Goal: Task Accomplishment & Management: Manage account settings

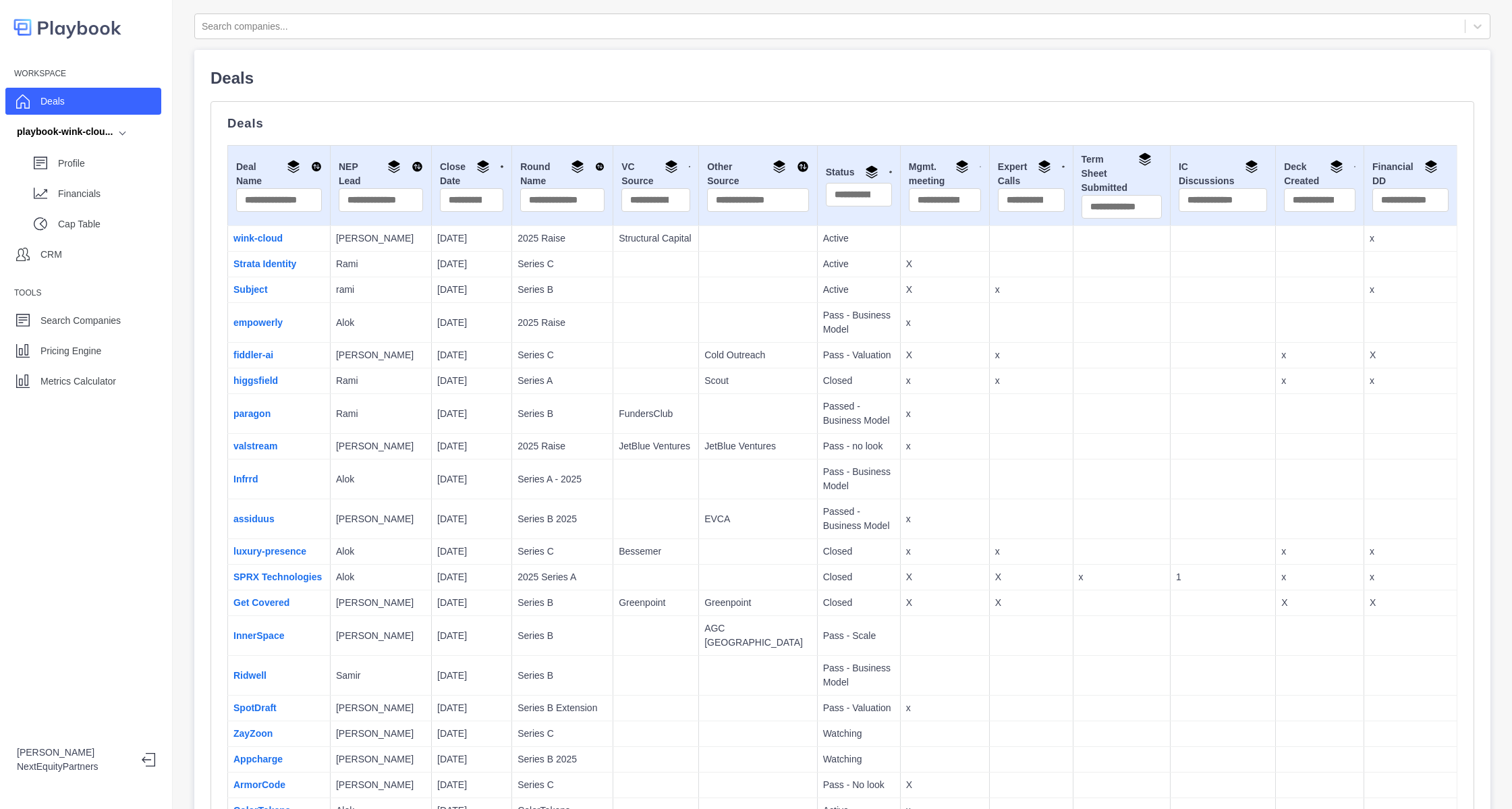
click at [545, 420] on p "Series B" at bounding box center [562, 414] width 89 height 14
click at [78, 408] on div "Workspace Deals playbook-wink-clou... Profile Financials Cap Table CRM Tools Se…" at bounding box center [86, 404] width 173 height 809
click at [62, 324] on p "Search Companies" at bounding box center [81, 321] width 81 height 14
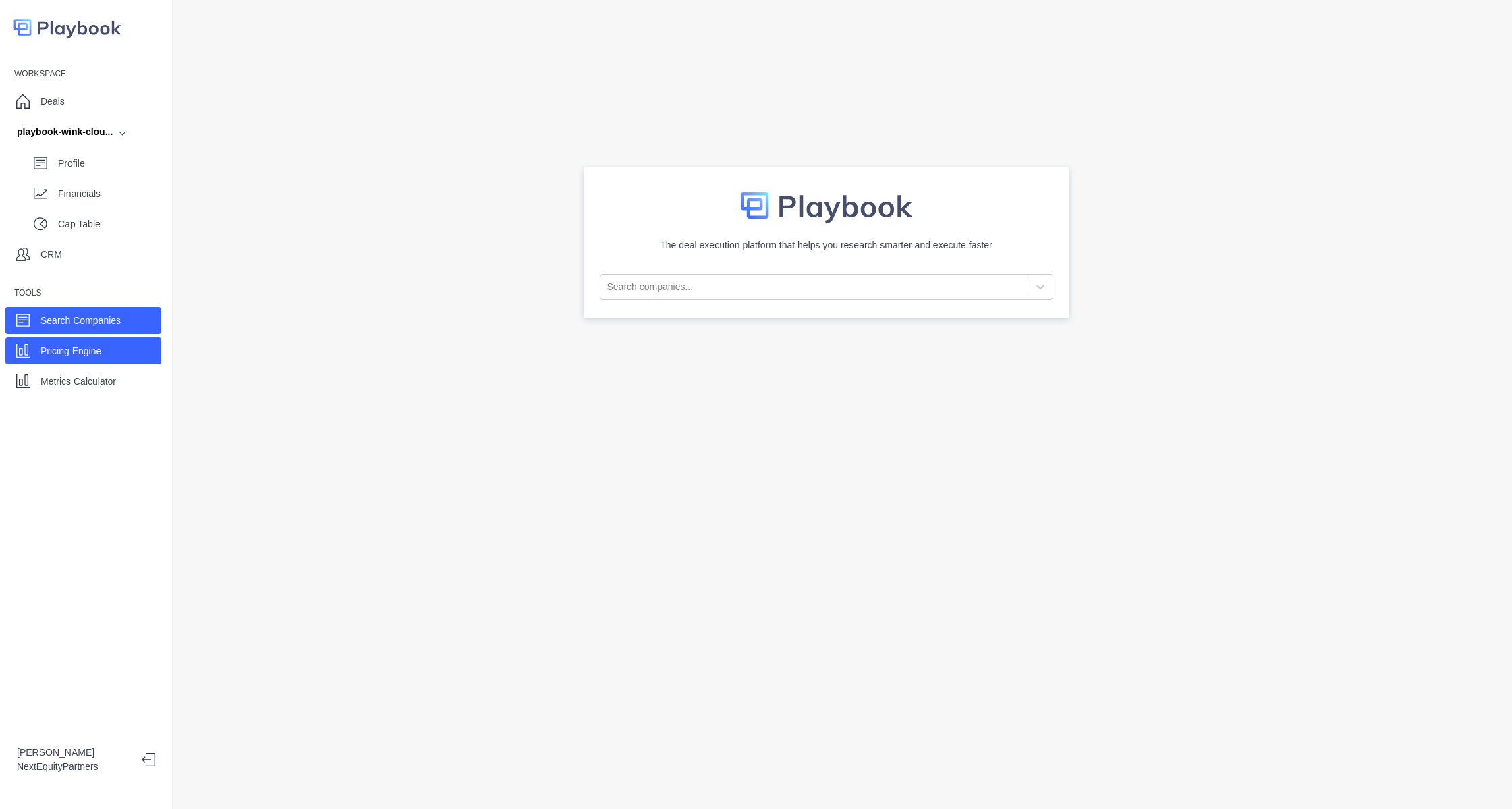
click at [89, 358] on p "Pricing Engine" at bounding box center [71, 351] width 61 height 14
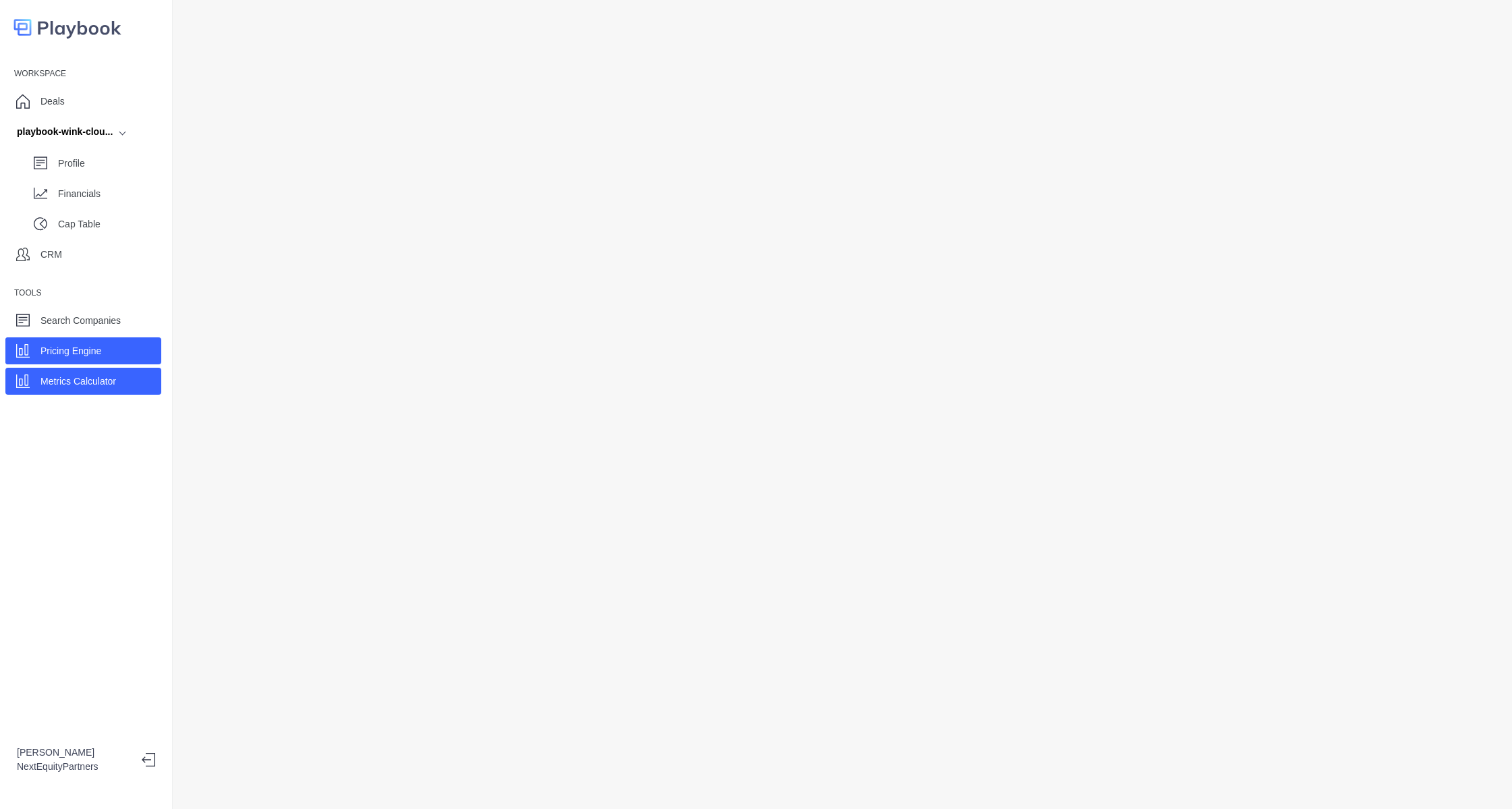
click at [102, 389] on div "Metrics Calculator" at bounding box center [78, 381] width 76 height 20
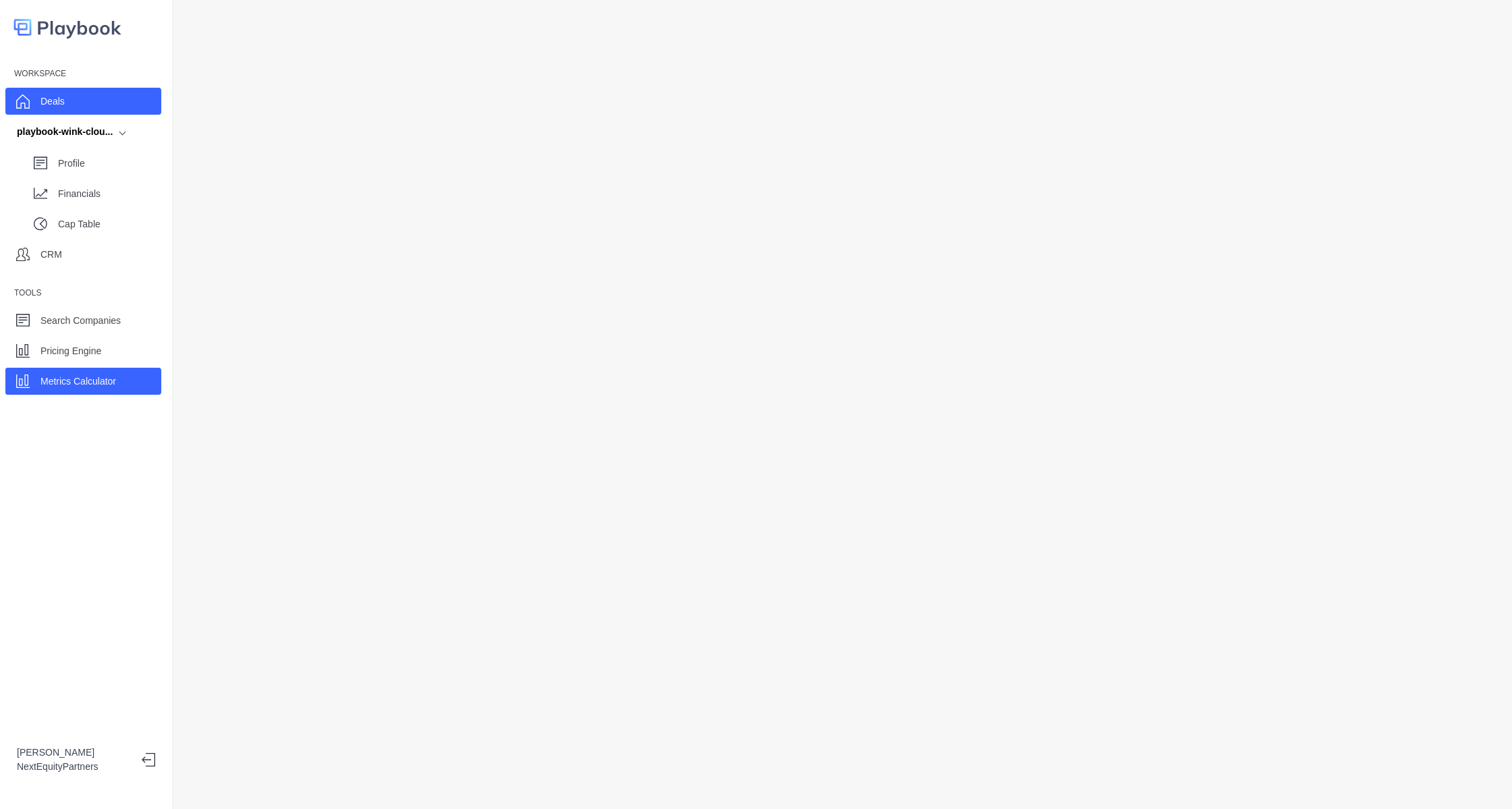
click at [85, 103] on div "Deals" at bounding box center [83, 101] width 156 height 27
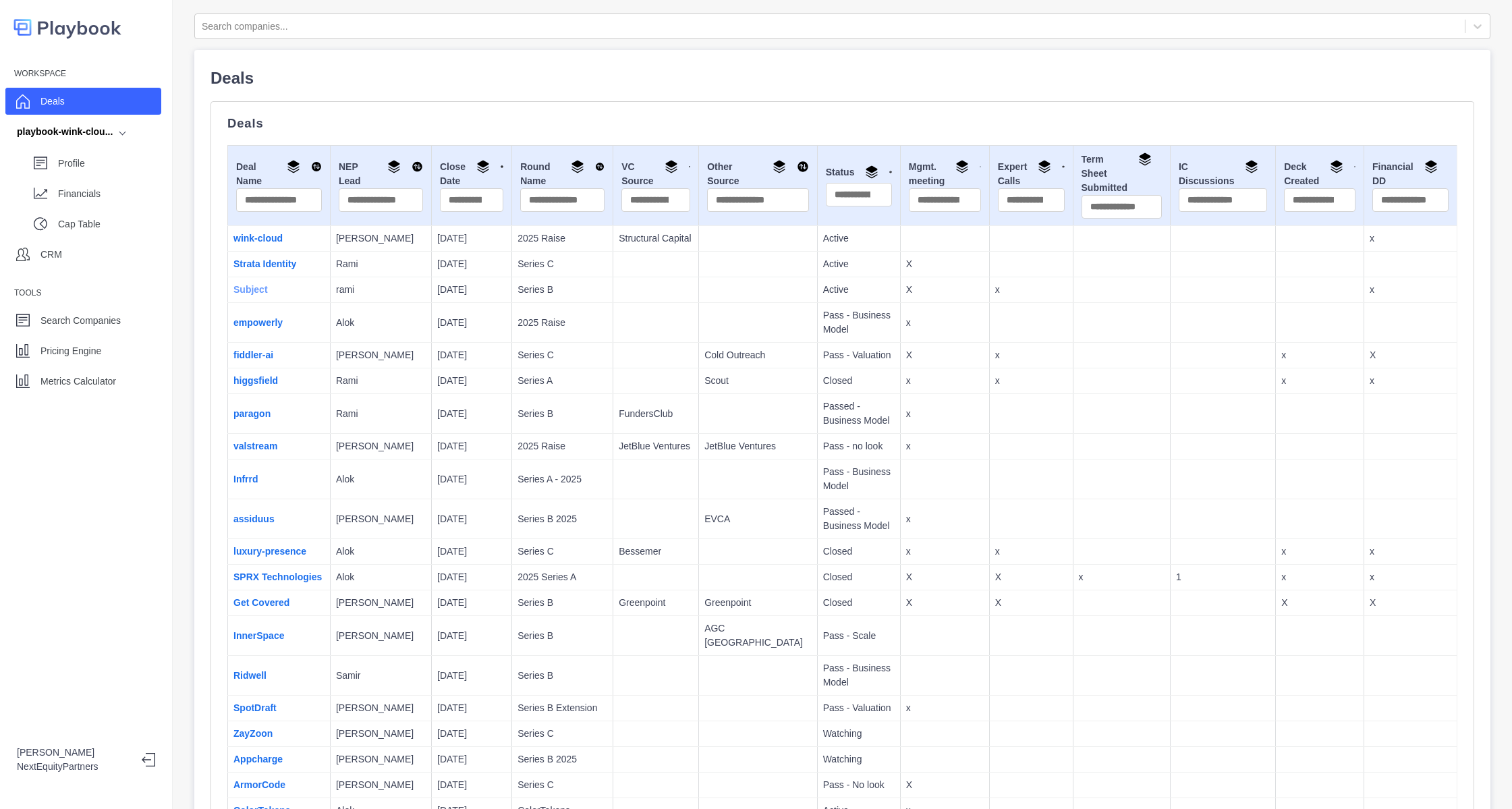
click at [246, 293] on link "Subject" at bounding box center [251, 290] width 34 height 11
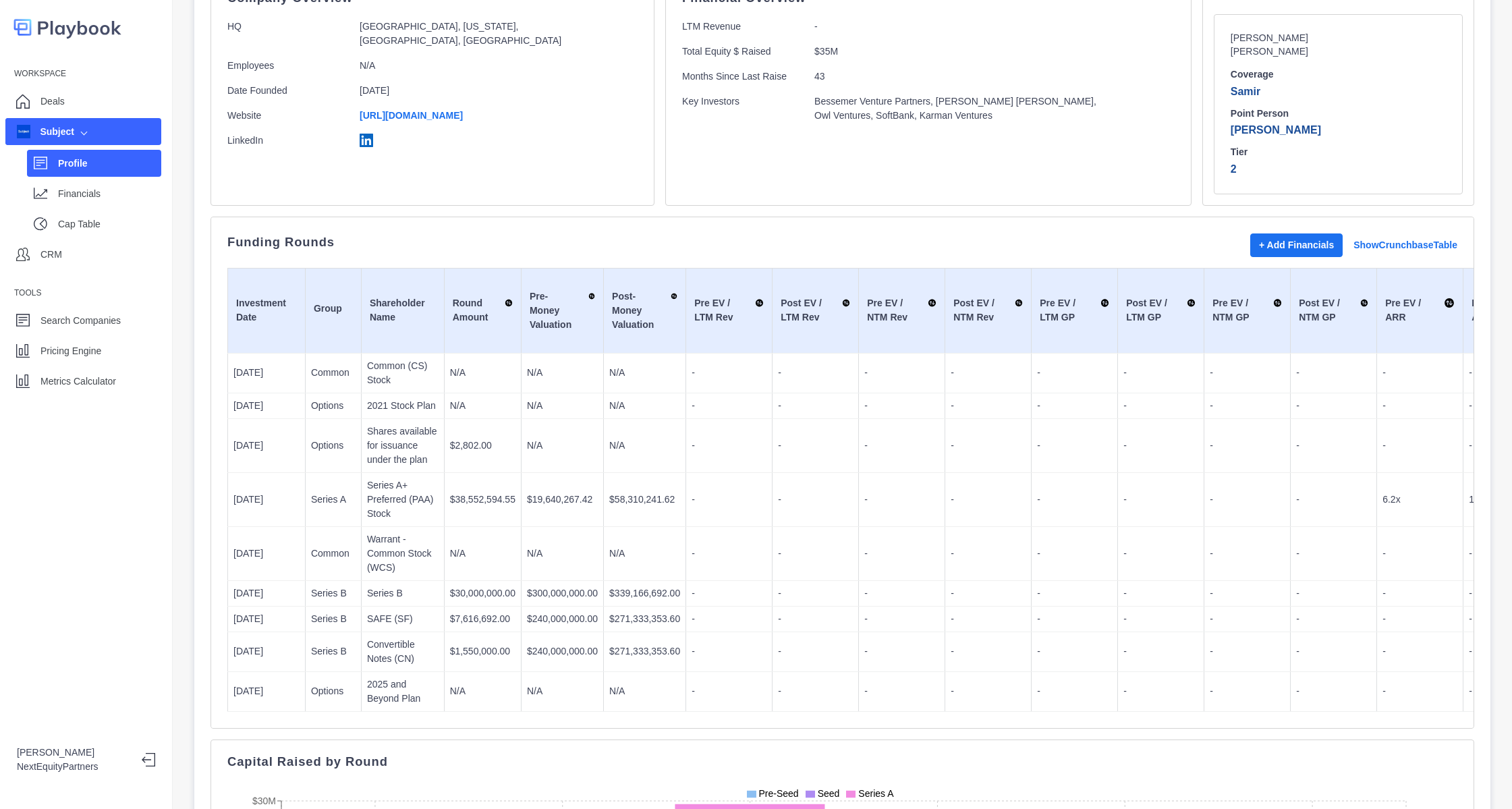
scroll to position [220, 0]
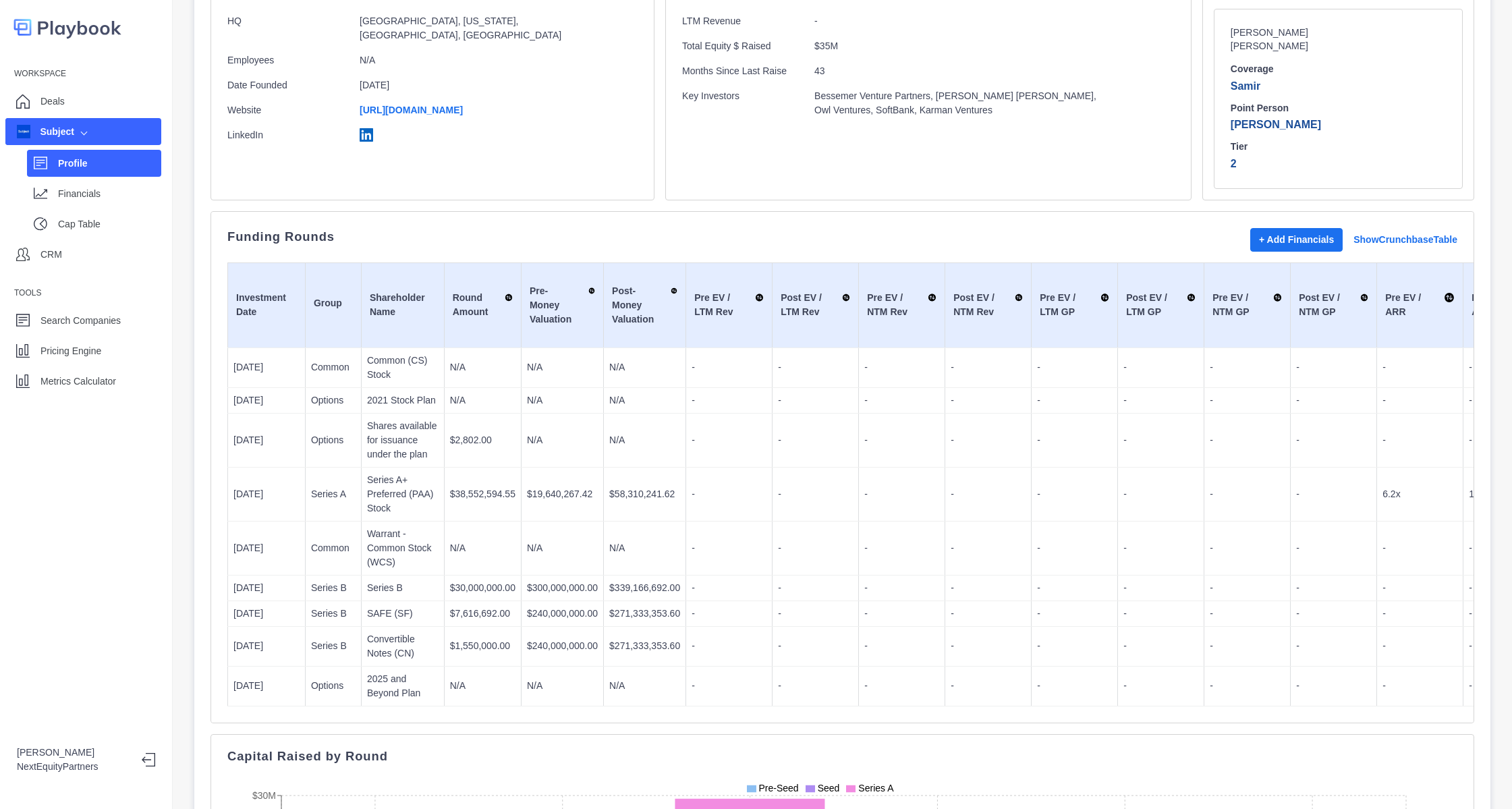
click at [453, 581] on p "$30,000,000.00" at bounding box center [482, 588] width 65 height 14
drag, startPoint x: 225, startPoint y: 575, endPoint x: 747, endPoint y: 697, distance: 536.1
click at [747, 697] on div "Funding Rounds + Add Financials Show Crunchbase Table Investment Date Group Sha…" at bounding box center [842, 467] width 1264 height 512
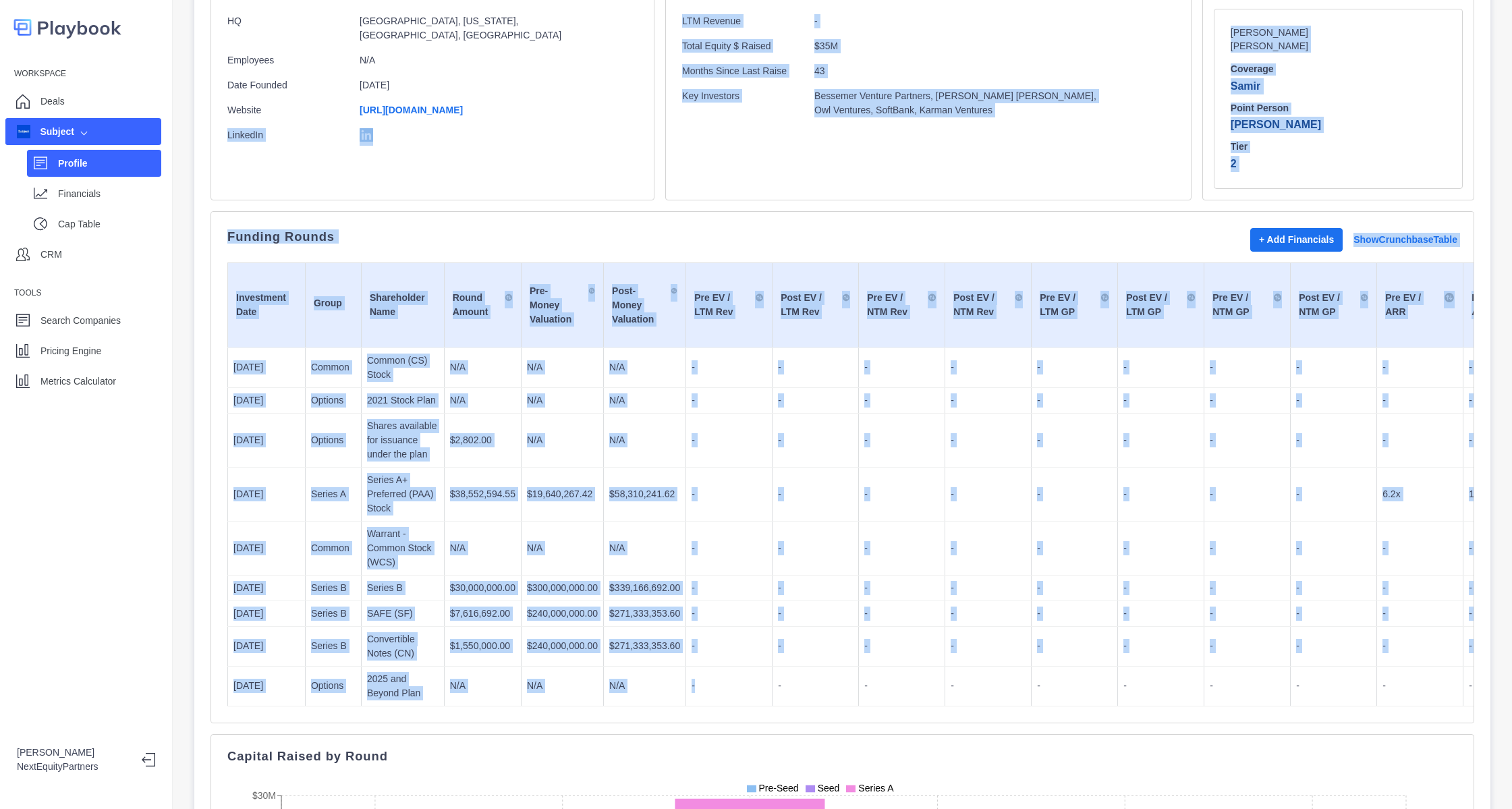
drag, startPoint x: 741, startPoint y: 686, endPoint x: 226, endPoint y: 191, distance: 714.3
click at [226, 191] on div "Company Overview HQ Beverly Hills, California, United States, North America Emp…" at bounding box center [842, 649] width 1264 height 1357
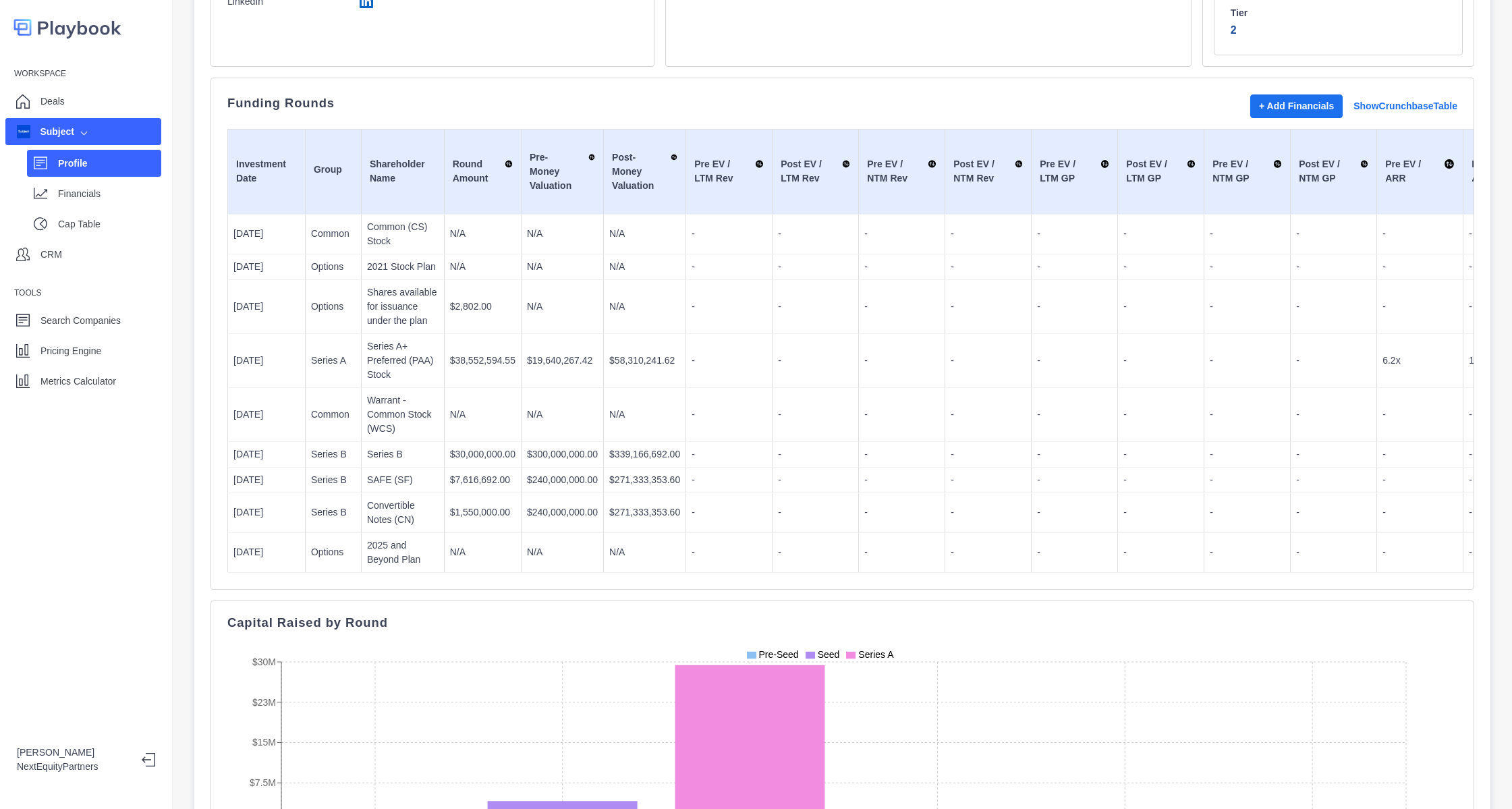
scroll to position [0, 0]
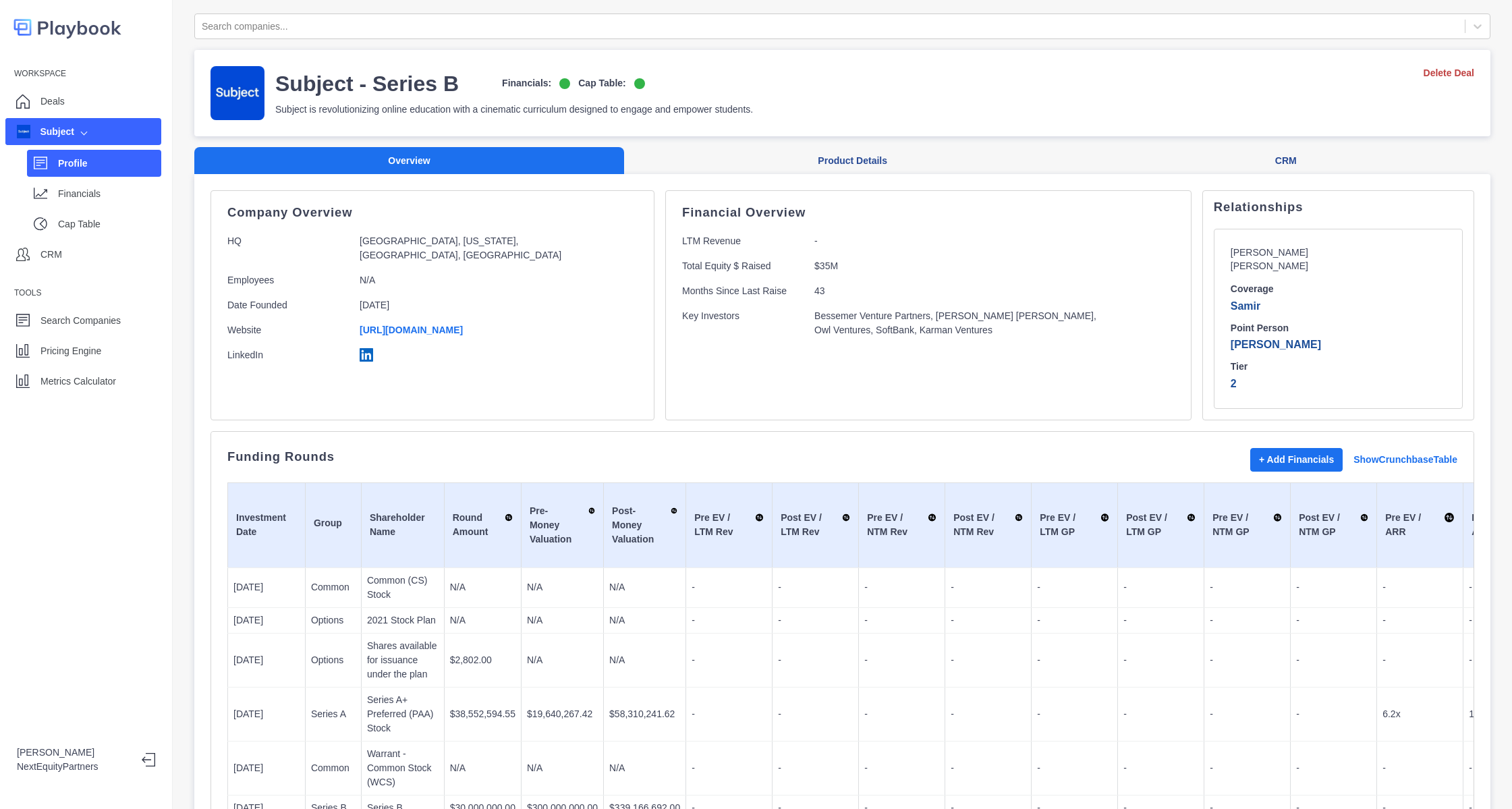
click at [767, 398] on div "Financial Overview LTM Revenue - Total Equity $ Raised $35M Months Since Last R…" at bounding box center [928, 305] width 526 height 230
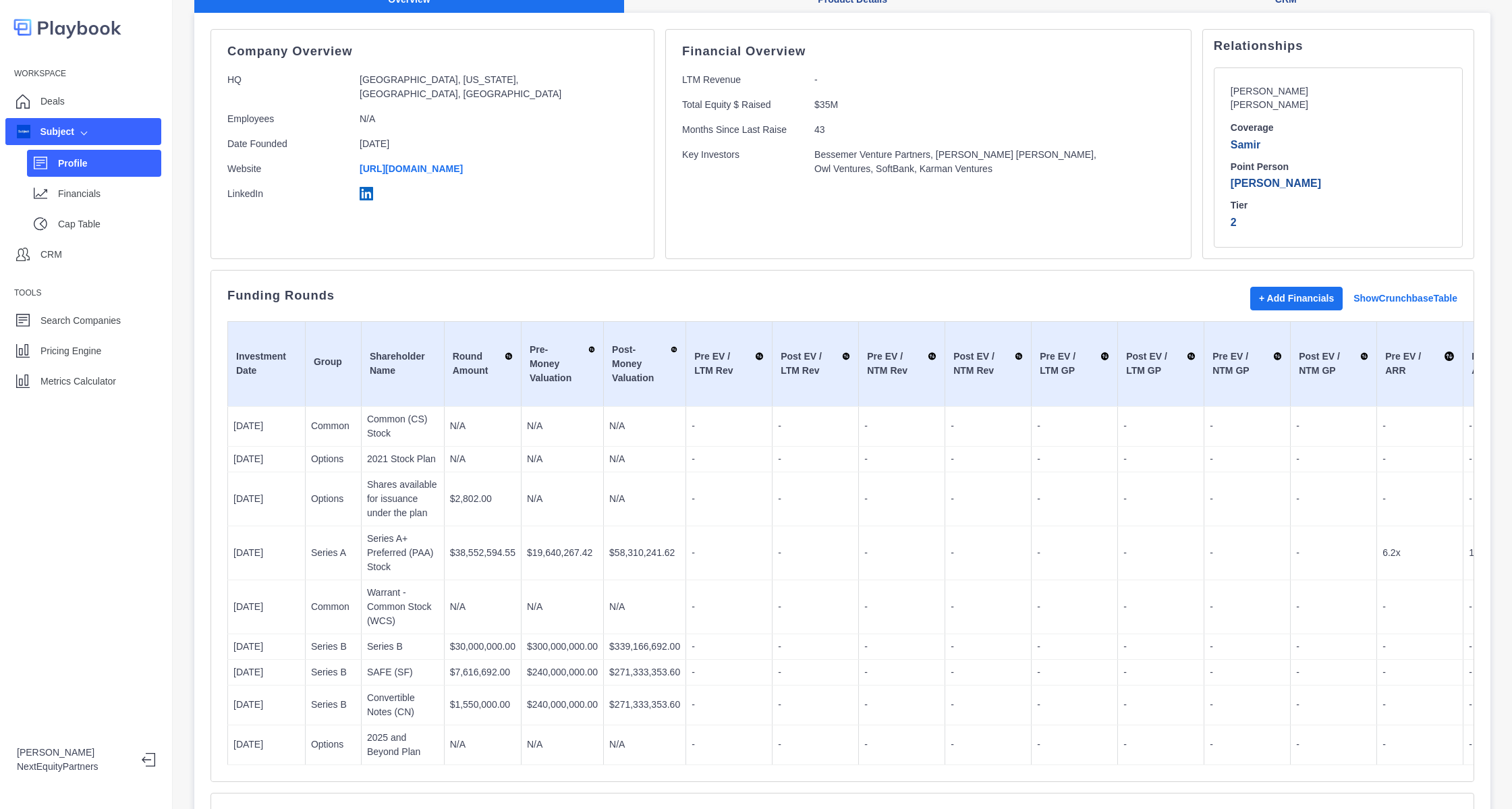
scroll to position [56, 0]
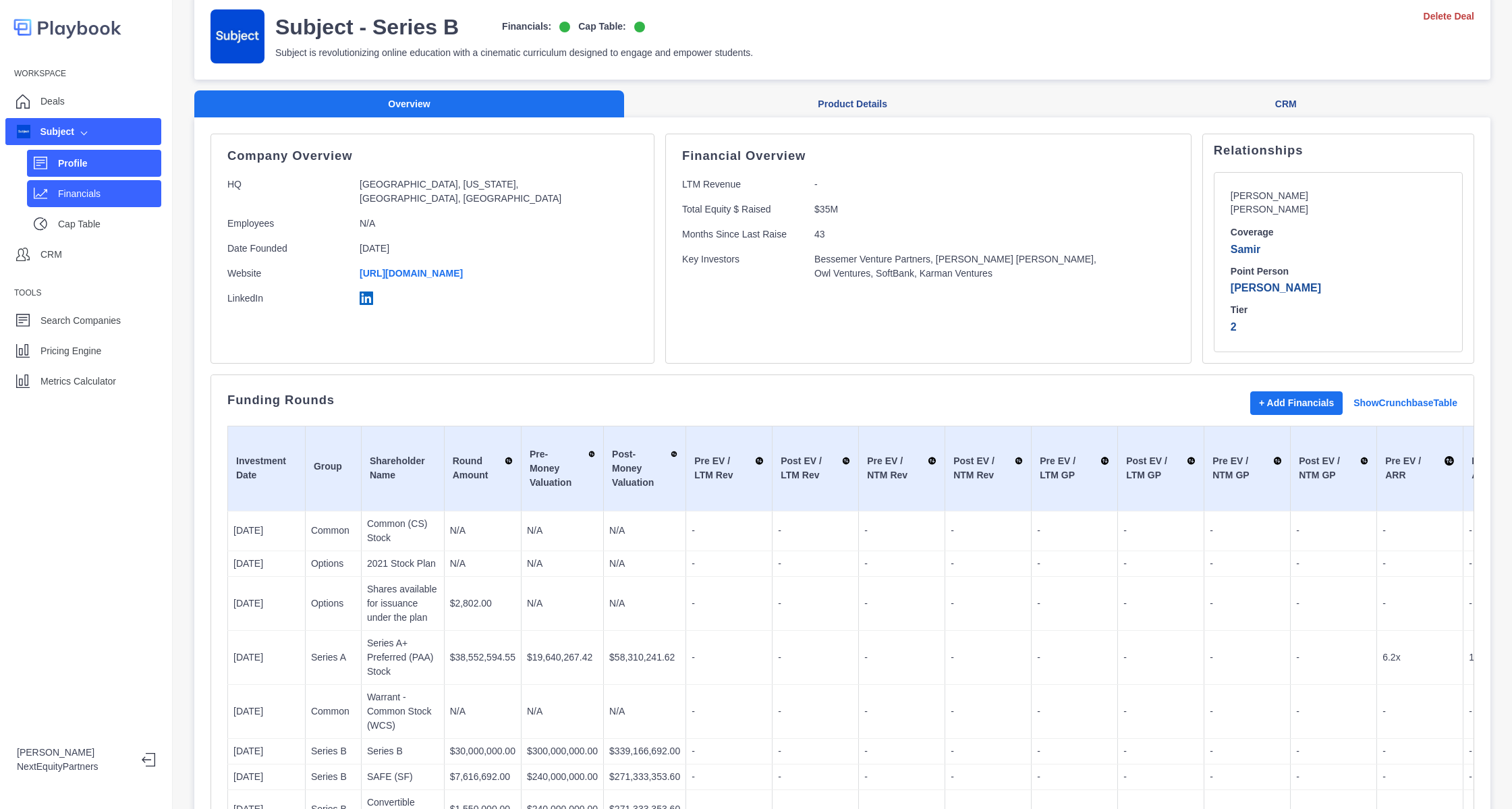
click at [126, 200] on p "Financials" at bounding box center [109, 194] width 103 height 14
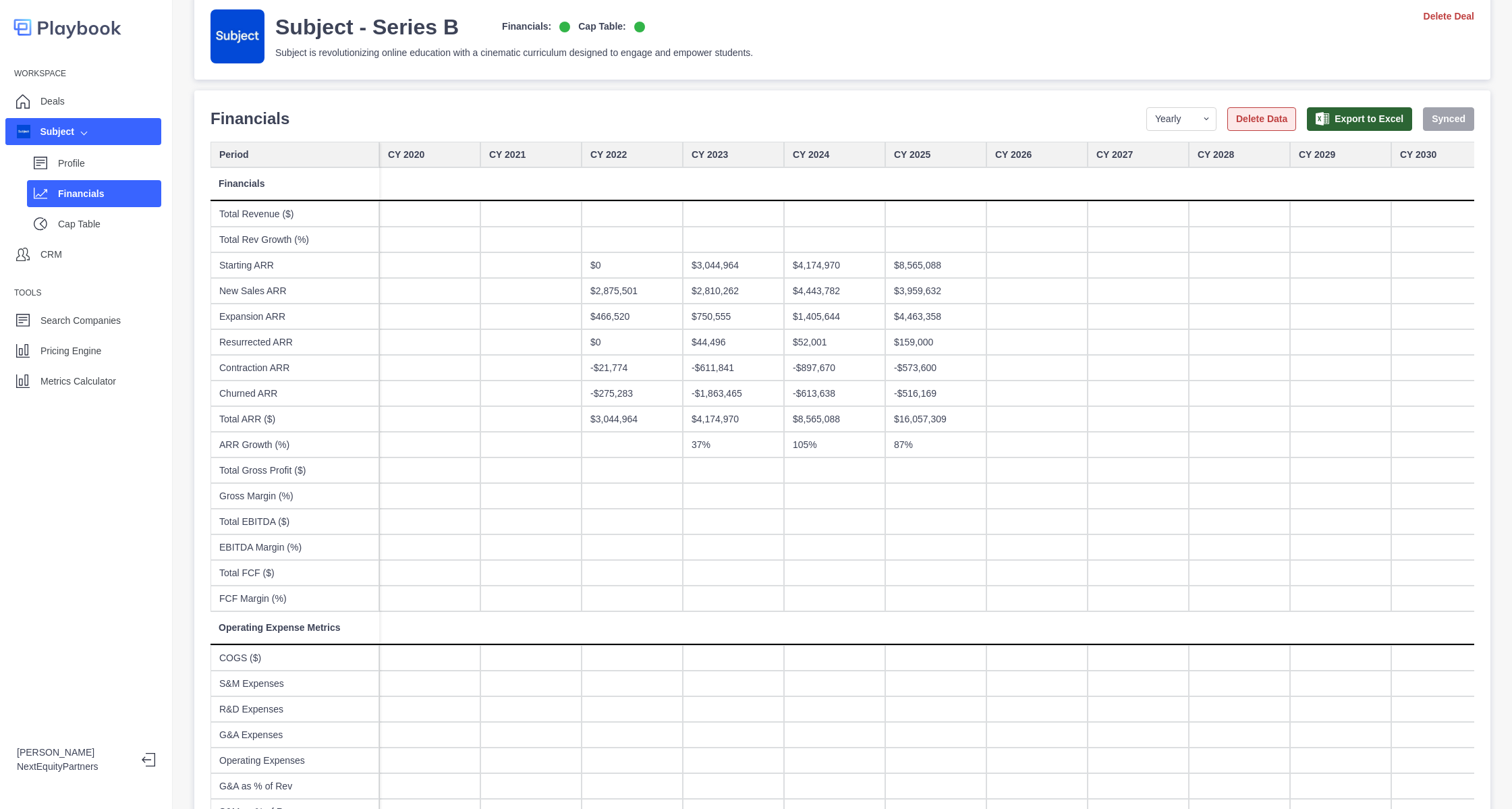
click at [1255, 123] on button "Delete Data" at bounding box center [1261, 119] width 69 height 23
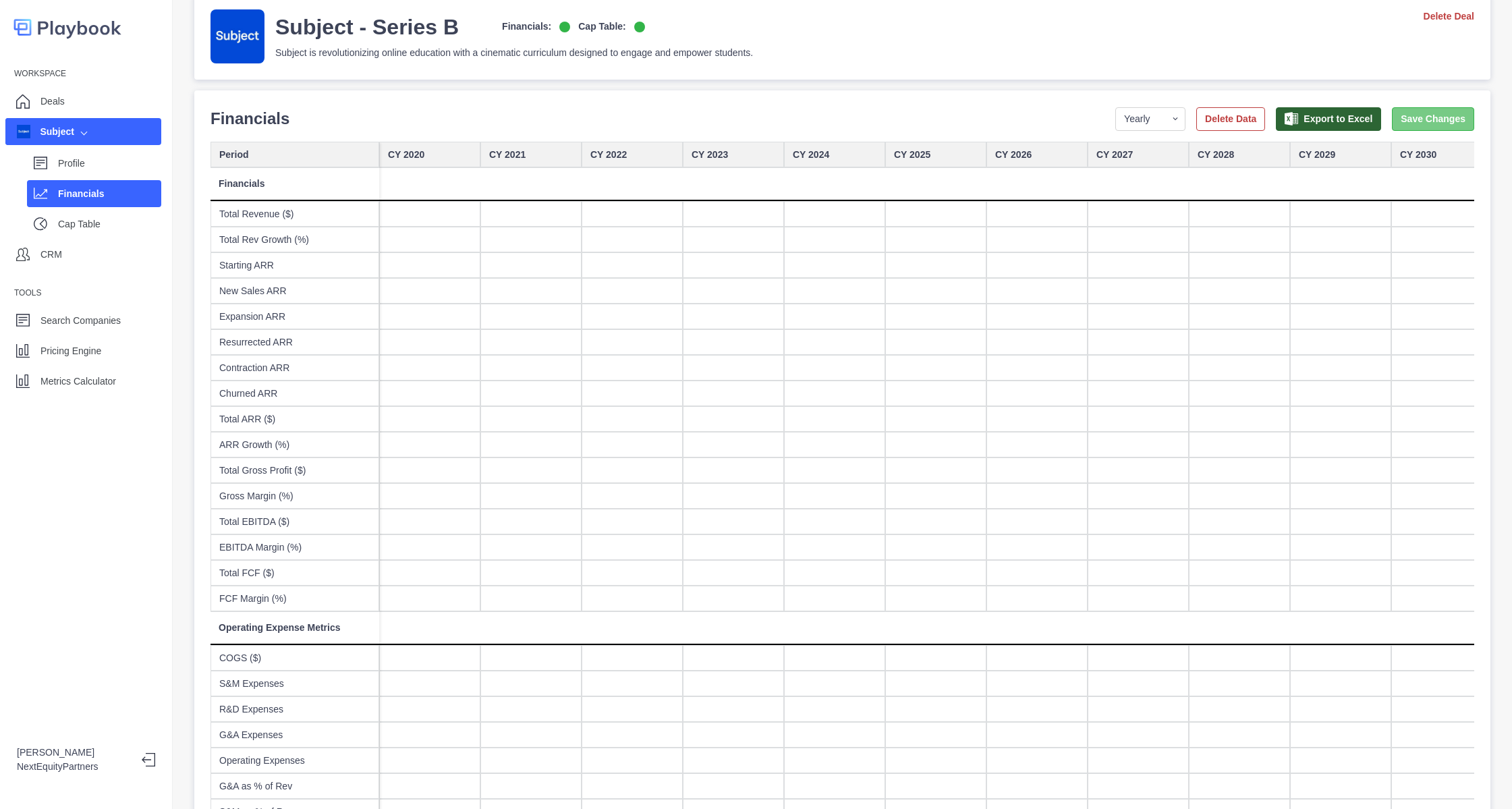
click at [1395, 112] on button "Save Changes" at bounding box center [1434, 119] width 83 height 23
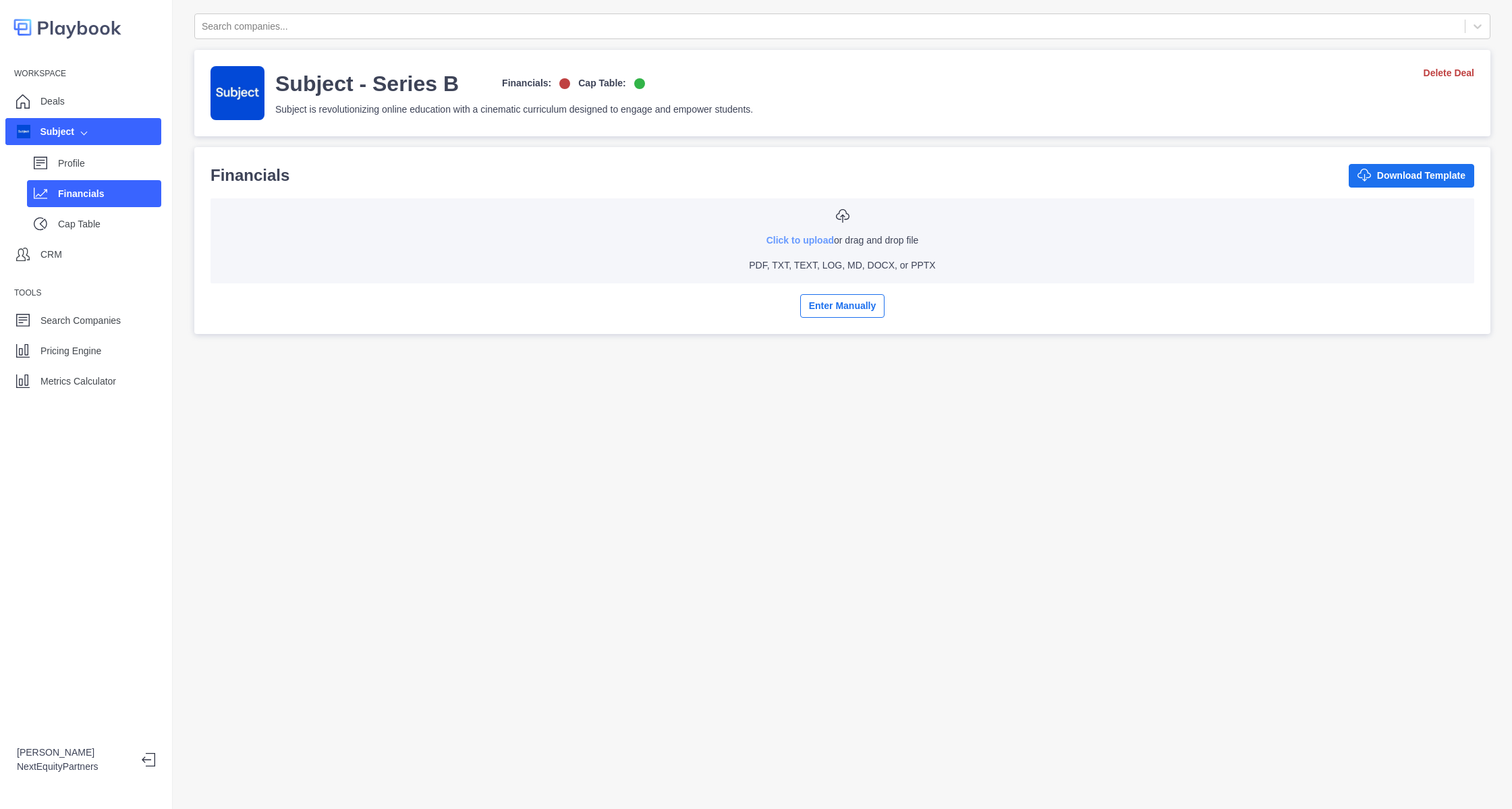
drag, startPoint x: 791, startPoint y: 230, endPoint x: 791, endPoint y: 242, distance: 12.0
click at [791, 242] on div "Click to upload or drag and drop file PDF, TXT, TEXT, LOG, MD, DOCX, or PPTX" at bounding box center [842, 241] width 1242 height 63
type input "**********"
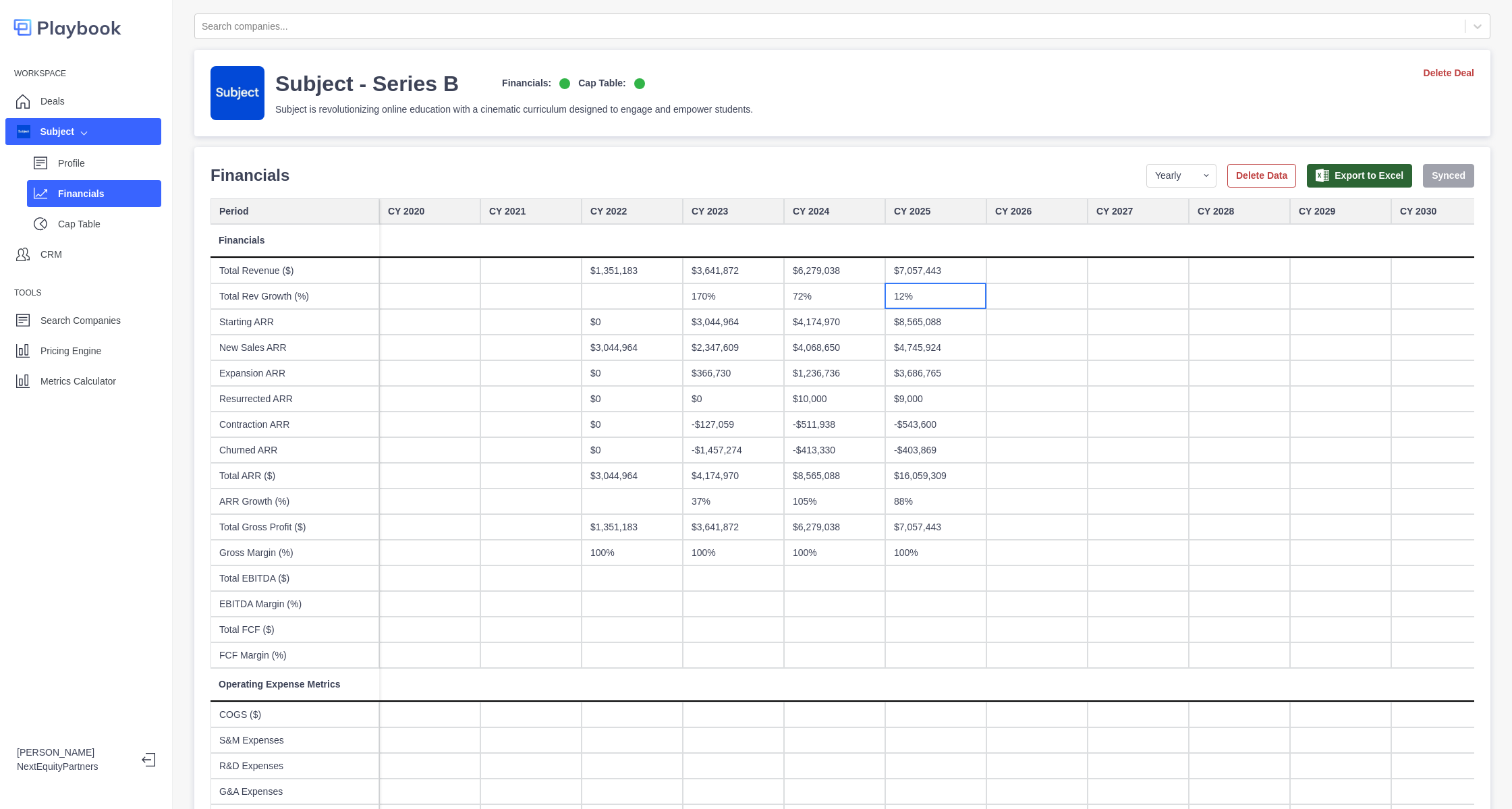
click at [922, 293] on div "12%" at bounding box center [935, 296] width 101 height 25
click at [824, 288] on div "72%" at bounding box center [834, 296] width 101 height 25
click at [706, 294] on div "170%" at bounding box center [733, 296] width 101 height 25
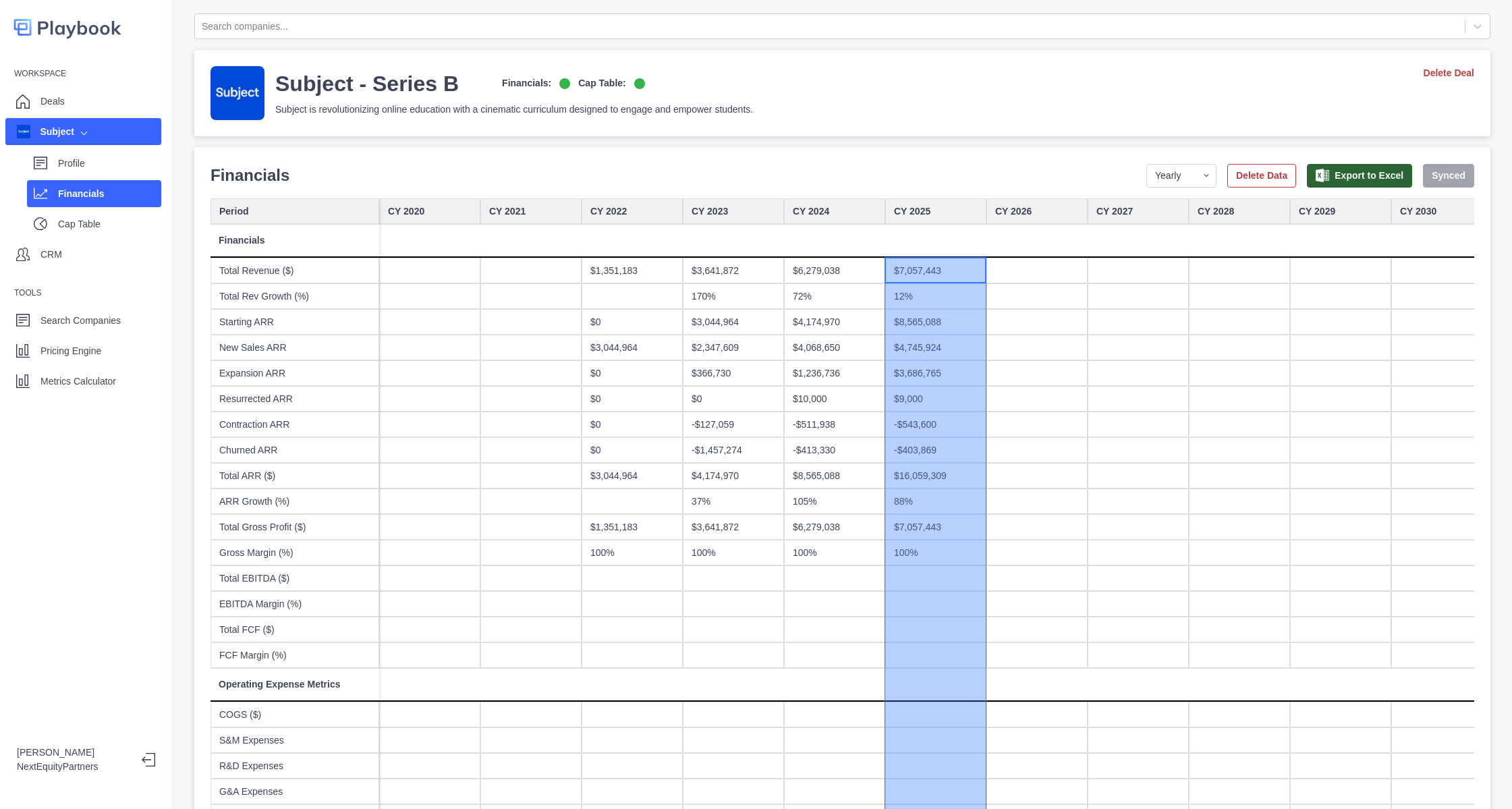
drag, startPoint x: 907, startPoint y: 268, endPoint x: 959, endPoint y: 830, distance: 564.4
click at [959, 808] on html "Workspace Deals Subject Profile Financials Cap Table CRM Tools Search Companies…" at bounding box center [756, 404] width 1512 height 809
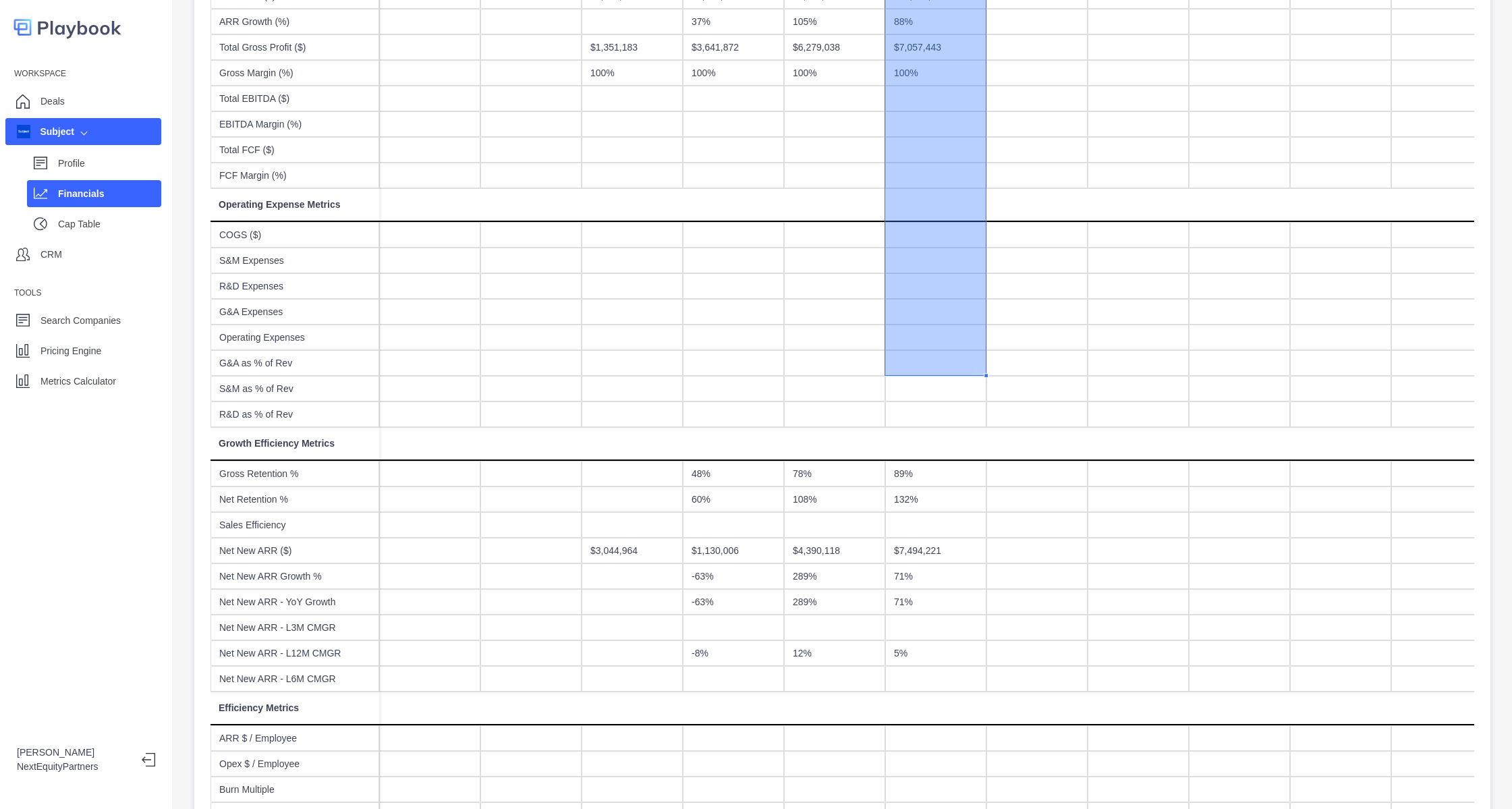
click at [919, 681] on div at bounding box center [935, 679] width 101 height 25
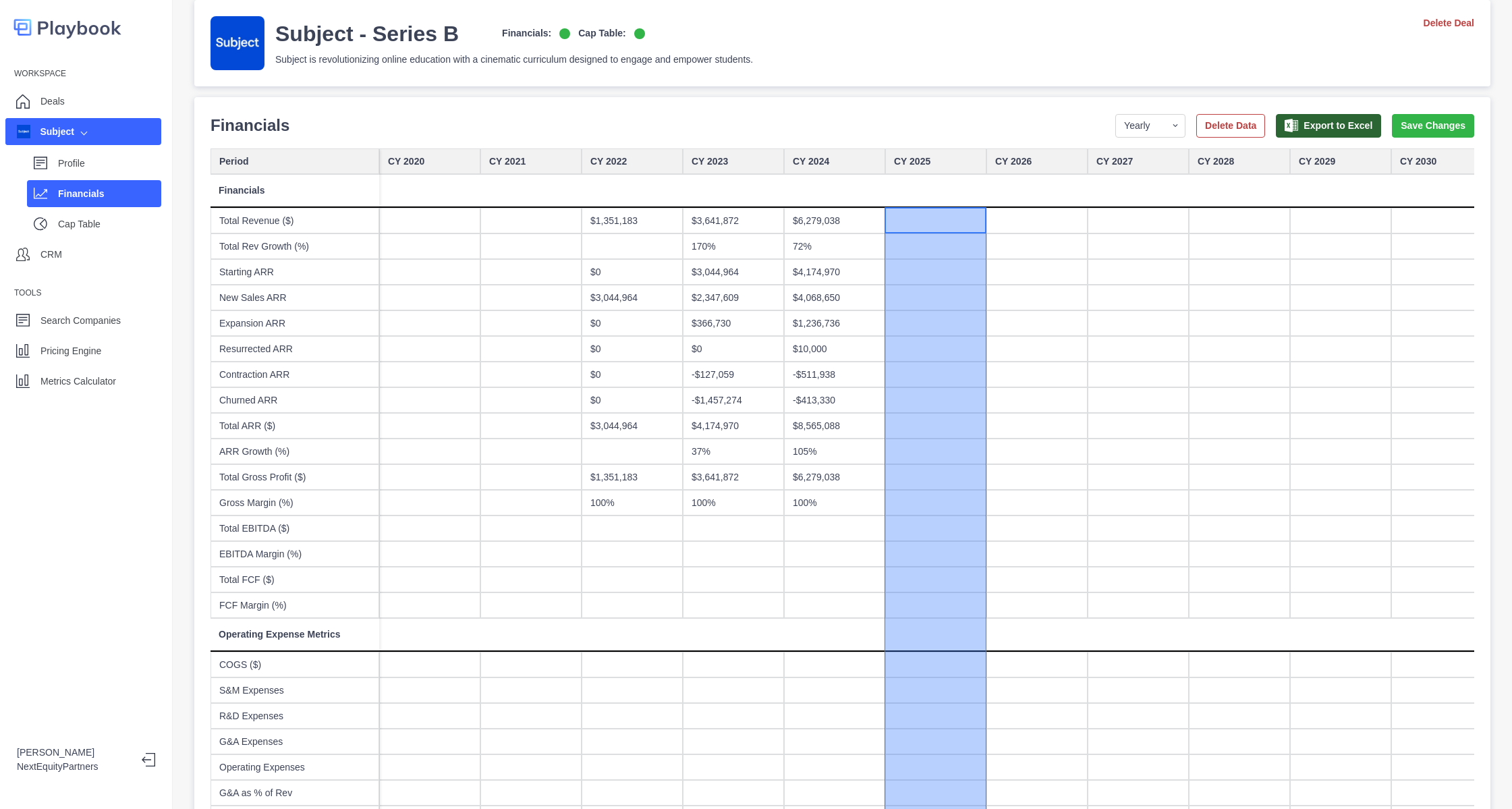
scroll to position [0, 0]
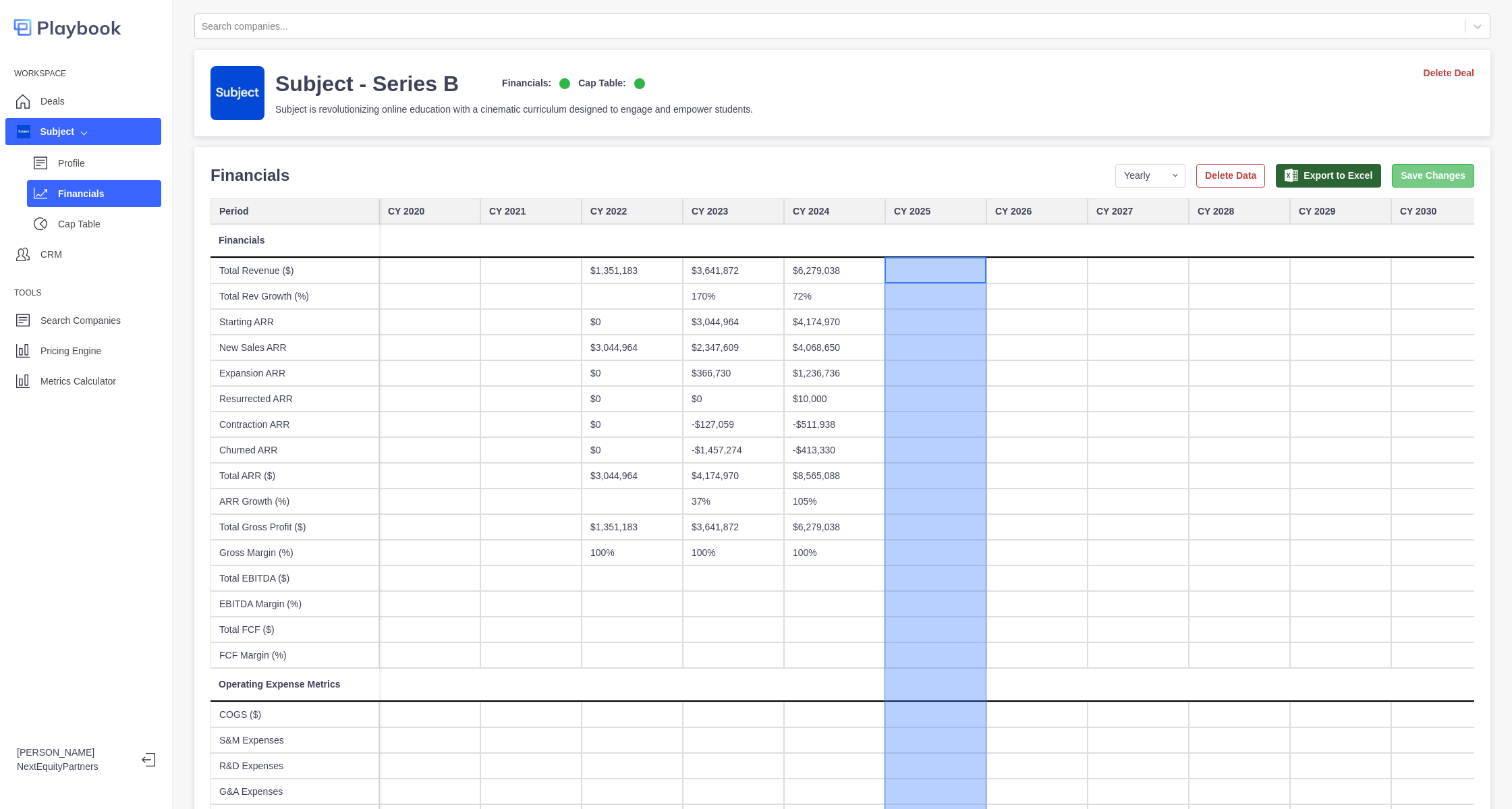
click at [1411, 171] on button "Save Changes" at bounding box center [1434, 176] width 83 height 23
click at [818, 180] on div "Financials Period Yearly Quarterly Monthly NTM LTM Delete Data Export to Excel …" at bounding box center [842, 175] width 1264 height 24
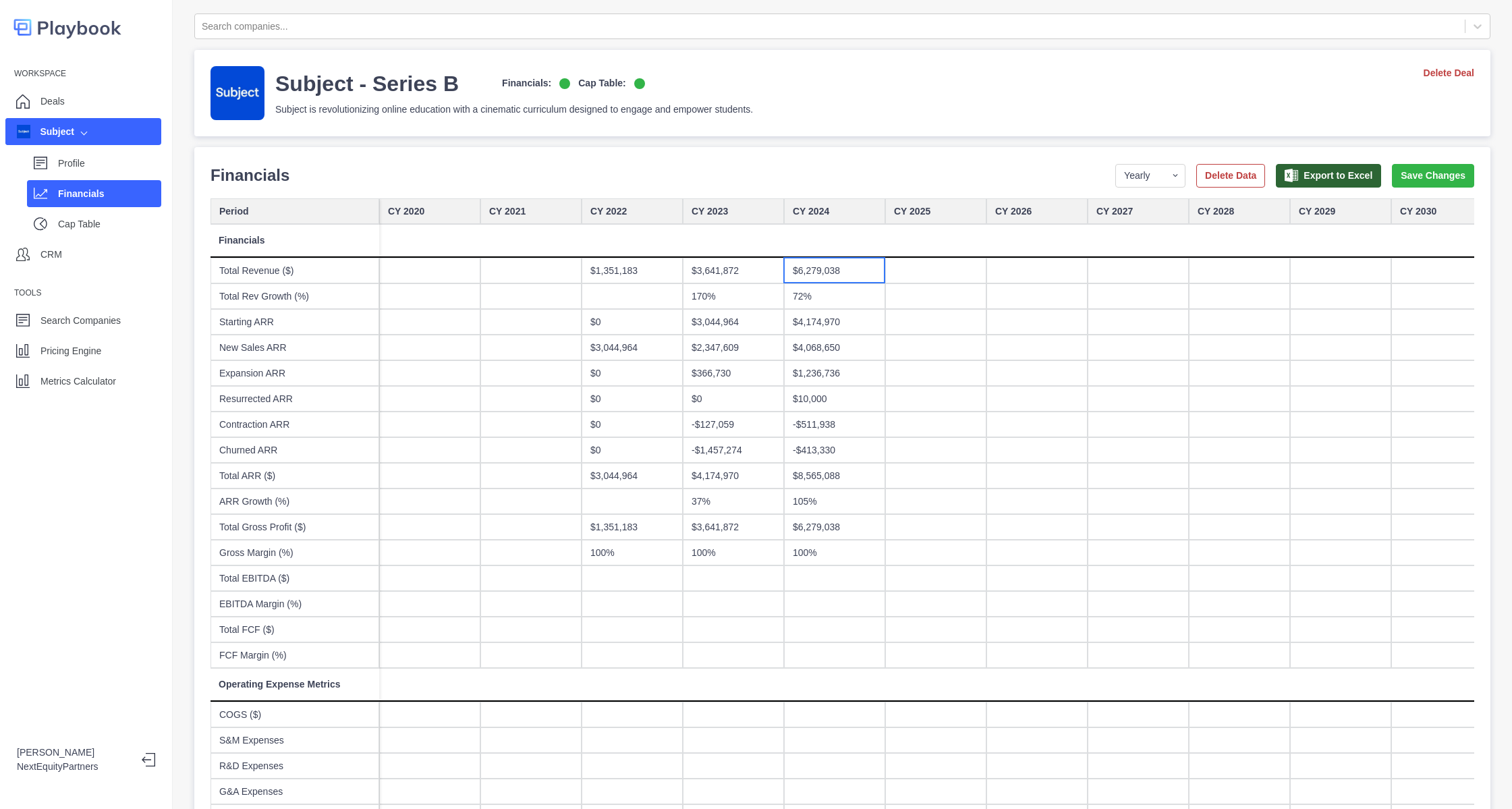
click at [801, 279] on div "$6,279,038" at bounding box center [834, 271] width 101 height 25
click at [808, 300] on div "72%" at bounding box center [834, 296] width 101 height 25
click at [809, 316] on div "$4,174,970" at bounding box center [834, 322] width 101 height 25
click at [807, 353] on div "$4,068,650" at bounding box center [834, 347] width 101 height 25
drag, startPoint x: 805, startPoint y: 377, endPoint x: 797, endPoint y: 392, distance: 17.0
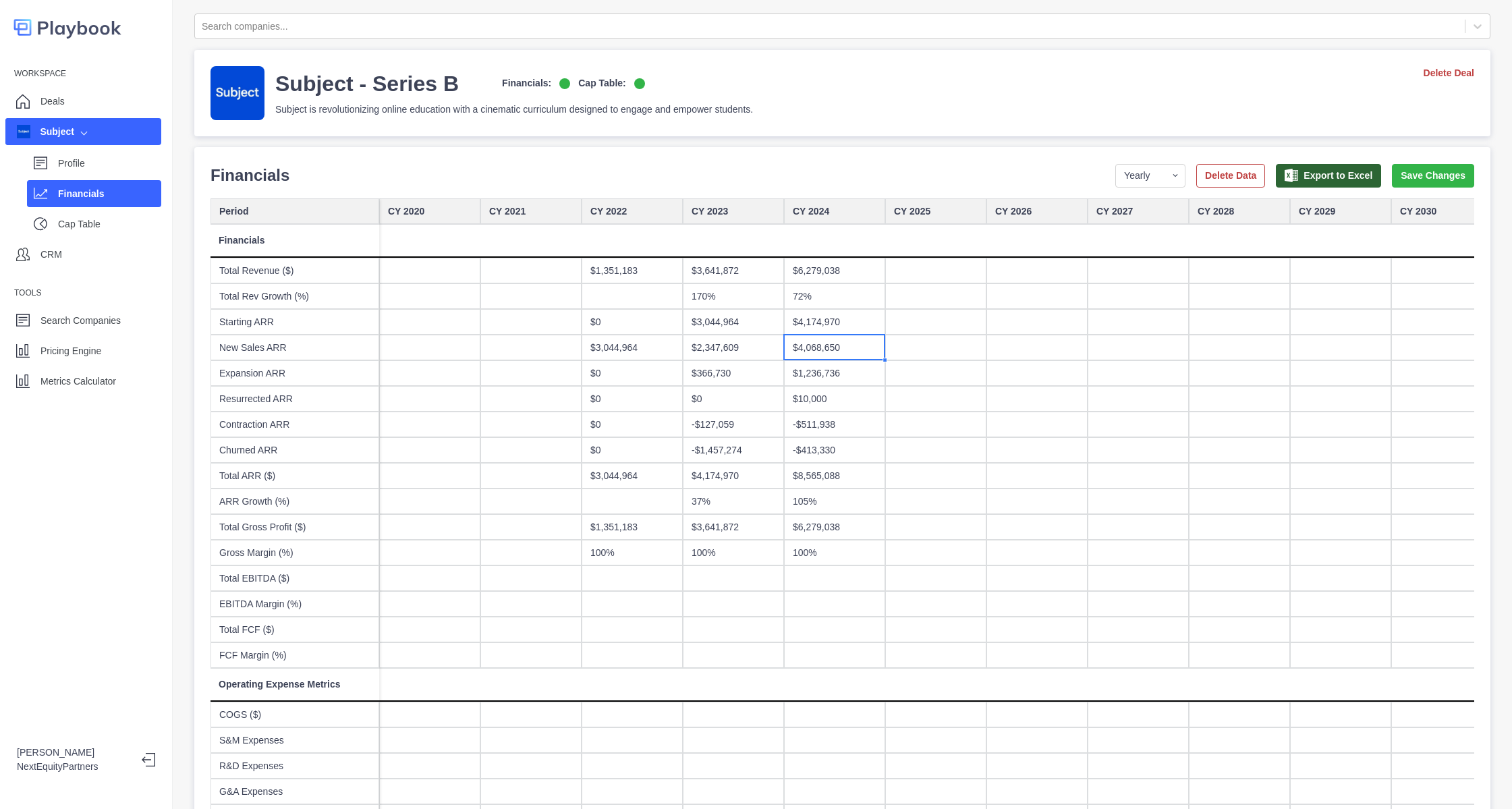
click at [804, 379] on div "$1,236,736" at bounding box center [834, 373] width 101 height 25
